Goal: Information Seeking & Learning: Learn about a topic

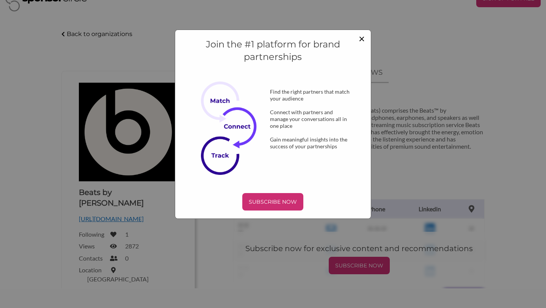
click at [363, 39] on span "×" at bounding box center [362, 38] width 6 height 13
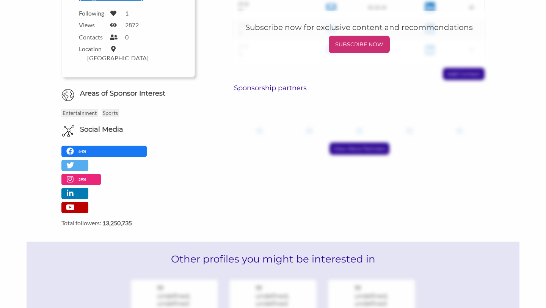
scroll to position [371, 0]
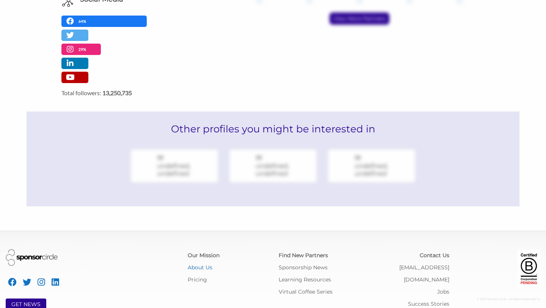
click at [195, 264] on link "About Us" at bounding box center [200, 267] width 25 height 7
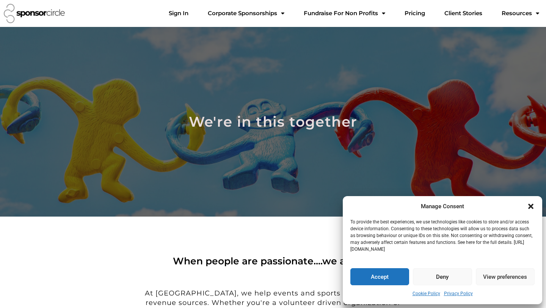
click at [534, 206] on icon "Close dialogue" at bounding box center [531, 207] width 8 height 8
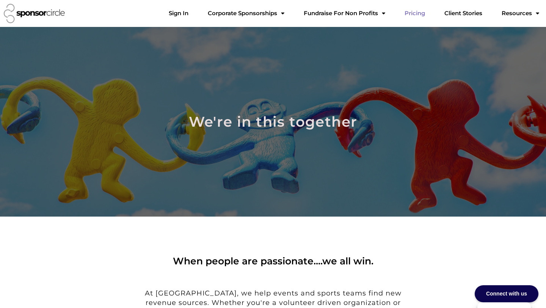
click at [430, 14] on link "Pricing" at bounding box center [415, 13] width 33 height 15
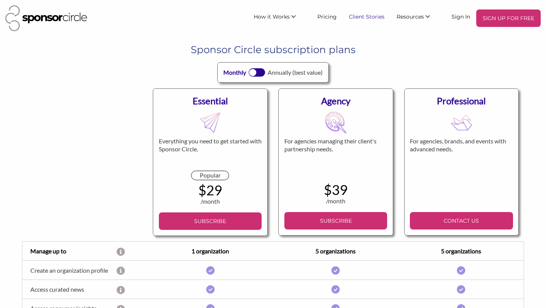
click at [370, 17] on link "Client Stories" at bounding box center [367, 16] width 48 height 14
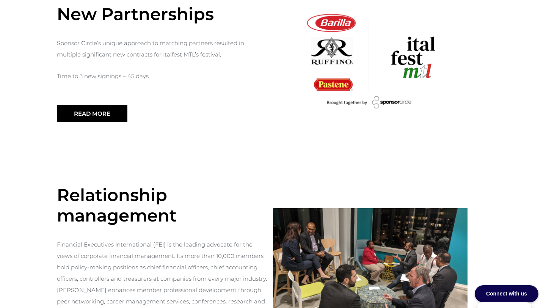
scroll to position [551, 0]
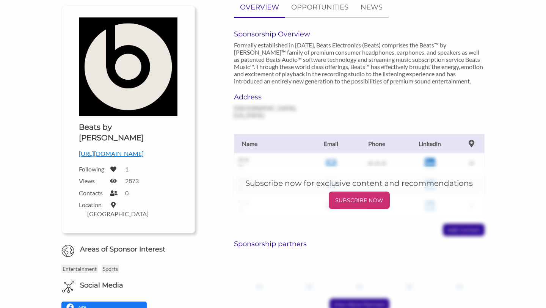
scroll to position [87, 0]
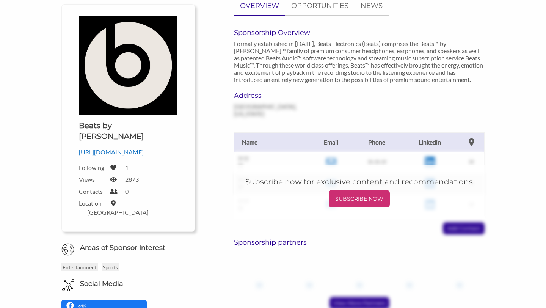
click at [127, 147] on p "https://www.beatsbydre.com/" at bounding box center [128, 152] width 99 height 10
